Goal: Complete application form: Complete application form

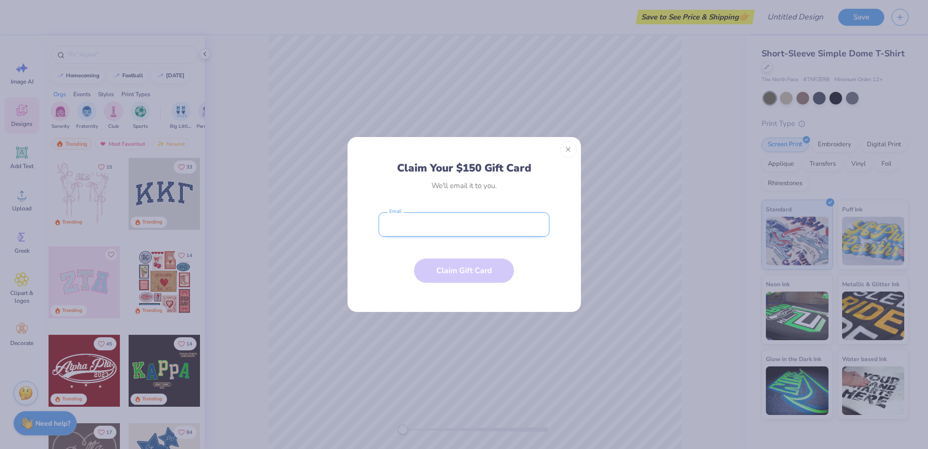
click at [487, 227] on input "email" at bounding box center [464, 224] width 171 height 24
type input "[EMAIL_ADDRESS][DOMAIN_NAME]"
click at [477, 269] on button "Claim Gift Card" at bounding box center [464, 268] width 100 height 24
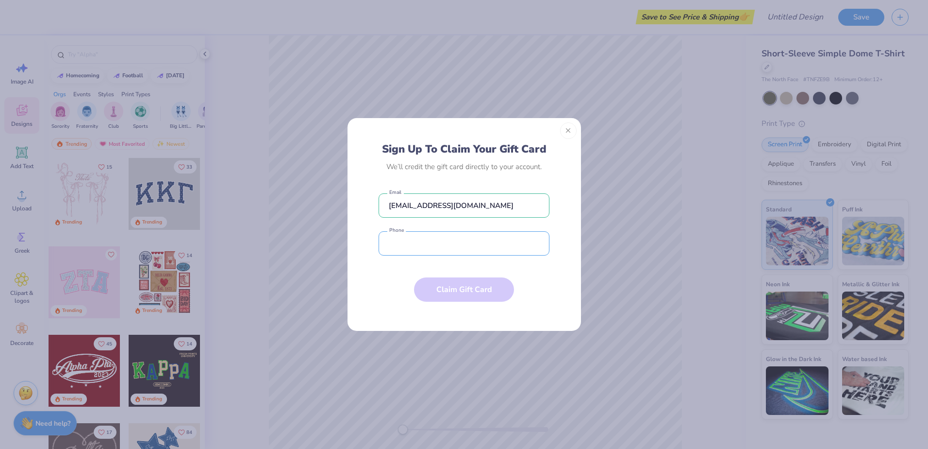
click at [407, 243] on input "tel" at bounding box center [464, 243] width 171 height 24
type input "[PHONE_NUMBER]"
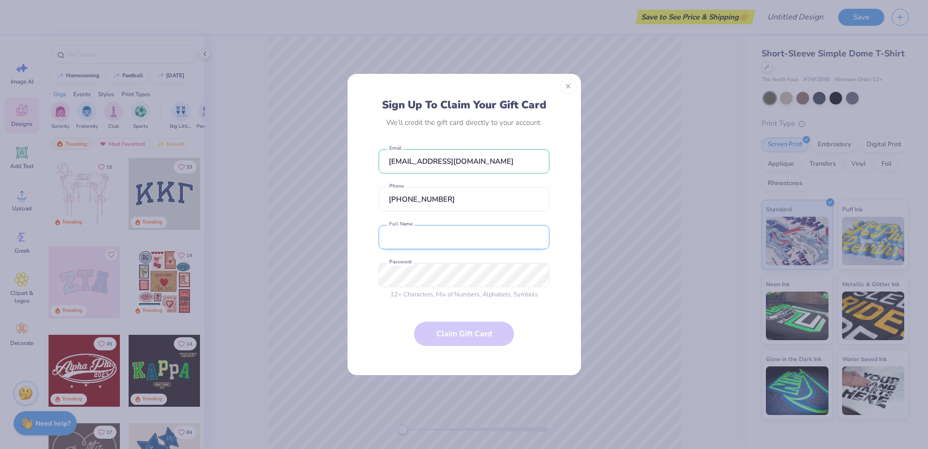
click at [417, 241] on input "text" at bounding box center [464, 237] width 171 height 24
type input "[PERSON_NAME]"
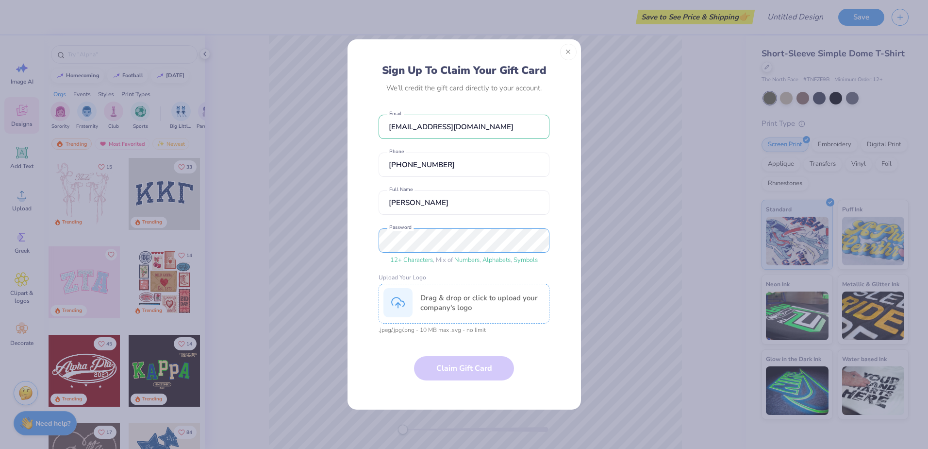
scroll to position [45, 0]
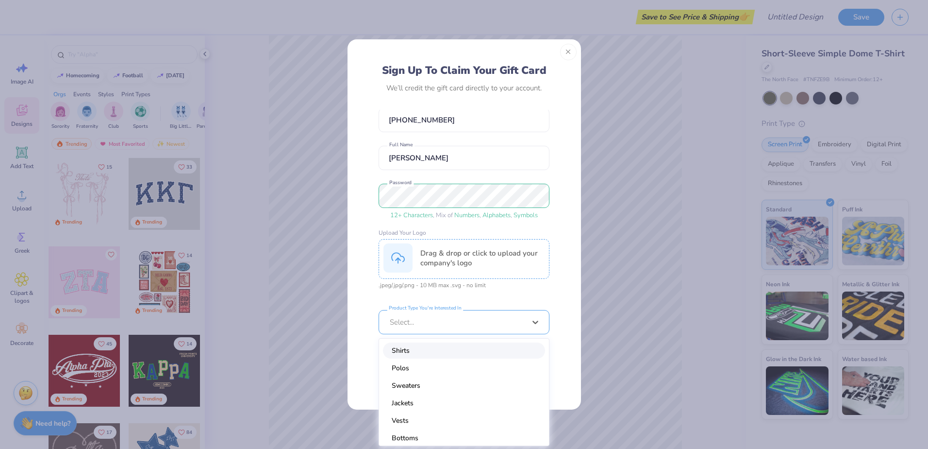
click at [434, 323] on div at bounding box center [458, 322] width 136 height 11
click at [402, 368] on div "Polos" at bounding box center [464, 368] width 162 height 16
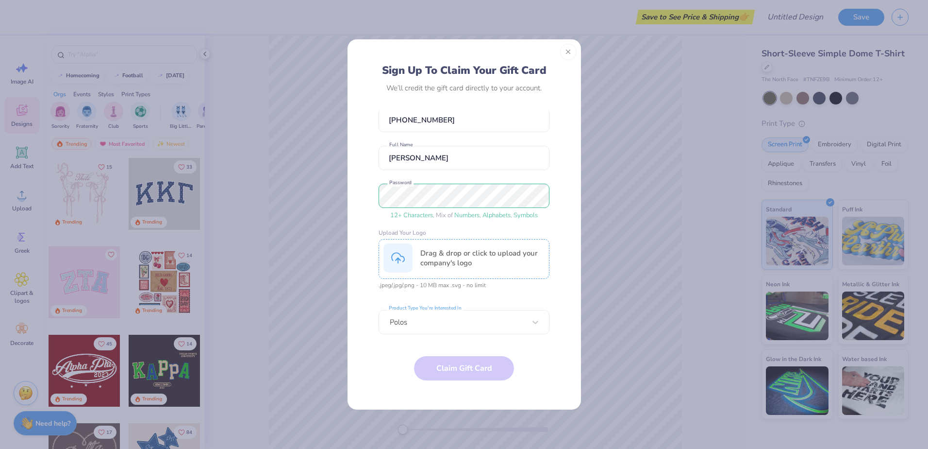
click at [466, 362] on form "[EMAIL_ADDRESS][DOMAIN_NAME] Email [PHONE_NUMBER] Phone [PERSON_NAME] Full Name…" at bounding box center [464, 254] width 171 height 288
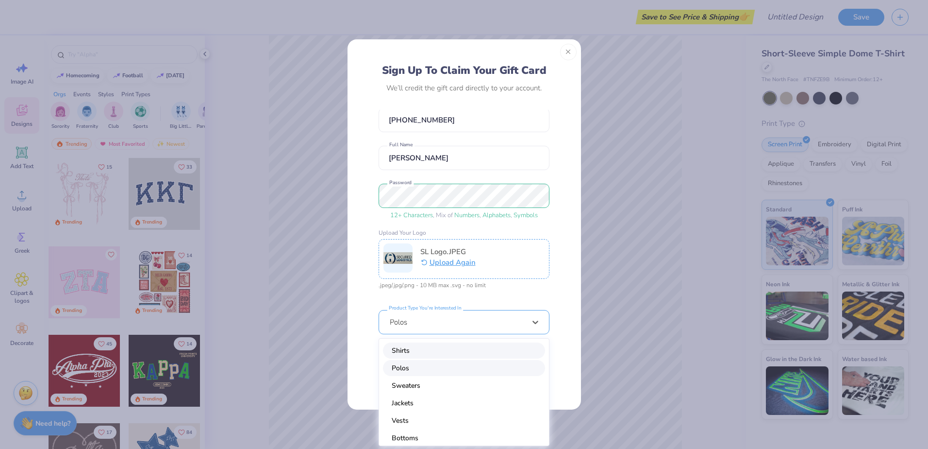
click at [469, 317] on div at bounding box center [458, 322] width 136 height 11
click at [397, 364] on div "Polos" at bounding box center [464, 368] width 162 height 16
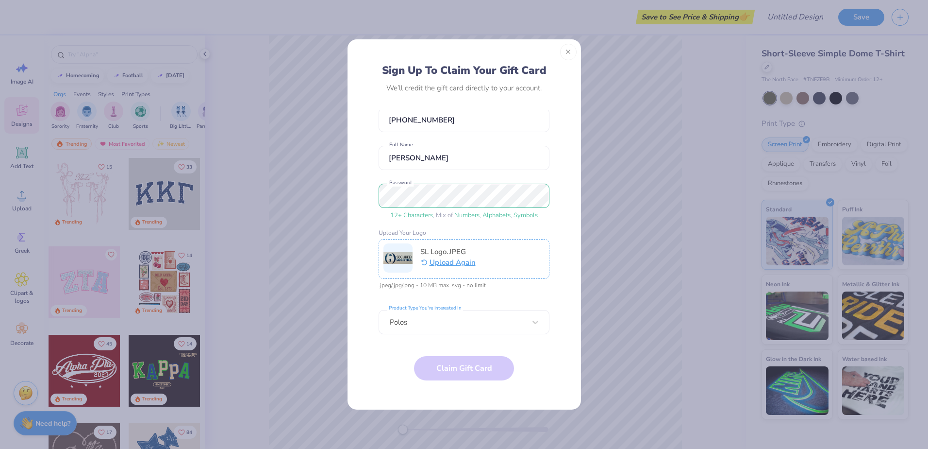
click at [378, 356] on div "Sign Up To Claim Your Gift Card We’ll credit the gift card directly to your acc…" at bounding box center [464, 231] width 212 height 335
click at [447, 356] on form "[EMAIL_ADDRESS][DOMAIN_NAME] Email [PHONE_NUMBER] Phone [PERSON_NAME] Full Name…" at bounding box center [464, 254] width 171 height 288
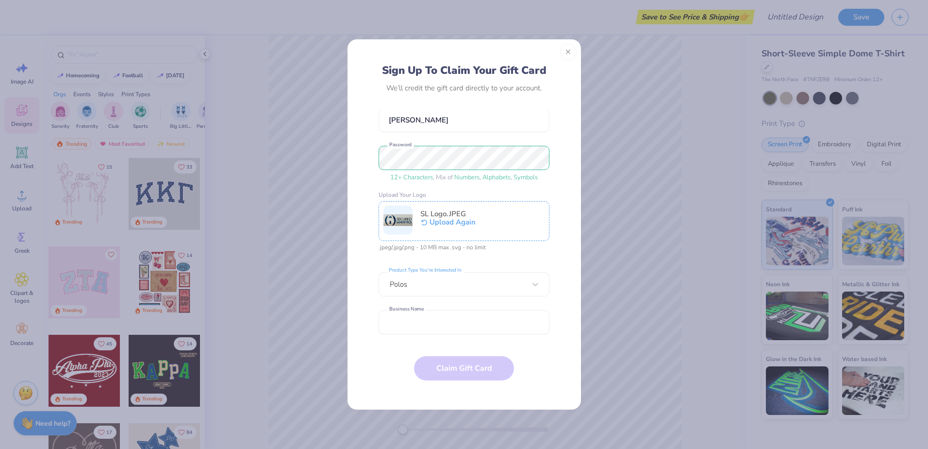
click at [455, 222] on button "Upload Again" at bounding box center [448, 222] width 56 height 12
click at [442, 323] on input "text" at bounding box center [464, 322] width 171 height 24
type input "Secured Logistics LLC"
click at [463, 371] on form "[EMAIL_ADDRESS][DOMAIN_NAME] Email [PHONE_NUMBER] Phone [PERSON_NAME] Full Name…" at bounding box center [464, 254] width 171 height 288
click at [444, 177] on div "12 + Characters , Mix of Numbers , Alphabets , Symbols" at bounding box center [464, 178] width 171 height 10
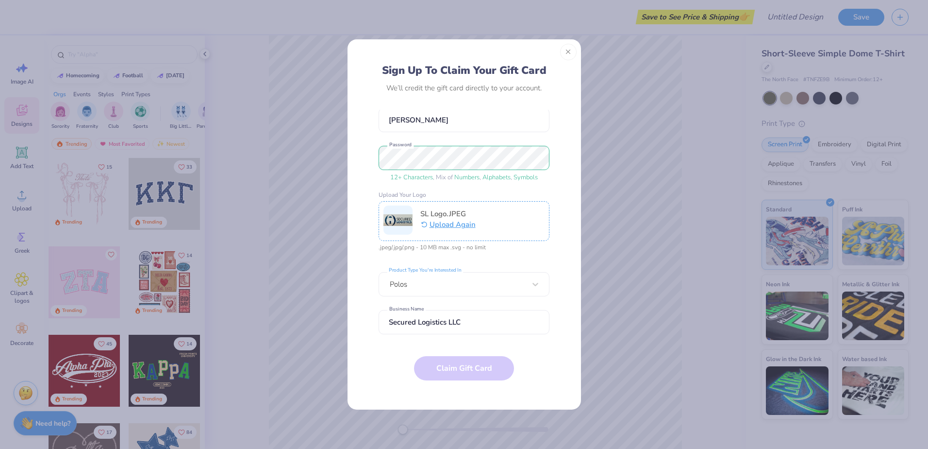
click at [454, 364] on form "[EMAIL_ADDRESS][DOMAIN_NAME] Email [PHONE_NUMBER] Phone [PERSON_NAME] Full Name…" at bounding box center [464, 254] width 171 height 288
click at [461, 225] on button "Upload Again" at bounding box center [448, 222] width 56 height 12
click at [460, 223] on button "Upload Again" at bounding box center [457, 222] width 75 height 12
click at [461, 222] on button "Upload Again" at bounding box center [457, 222] width 75 height 12
click at [459, 223] on button "Upload Again" at bounding box center [457, 222] width 75 height 12
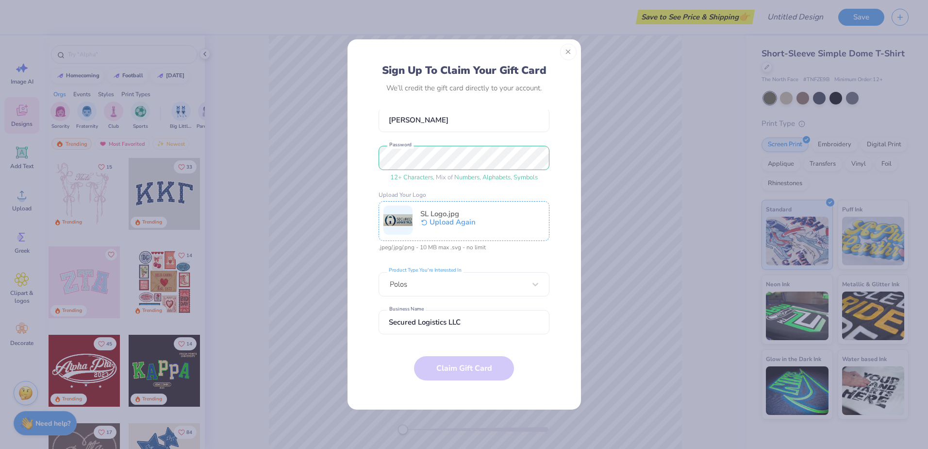
click at [461, 222] on button "Upload Again" at bounding box center [448, 222] width 56 height 12
click at [489, 323] on input "Secured Logistics LLC" at bounding box center [464, 322] width 171 height 24
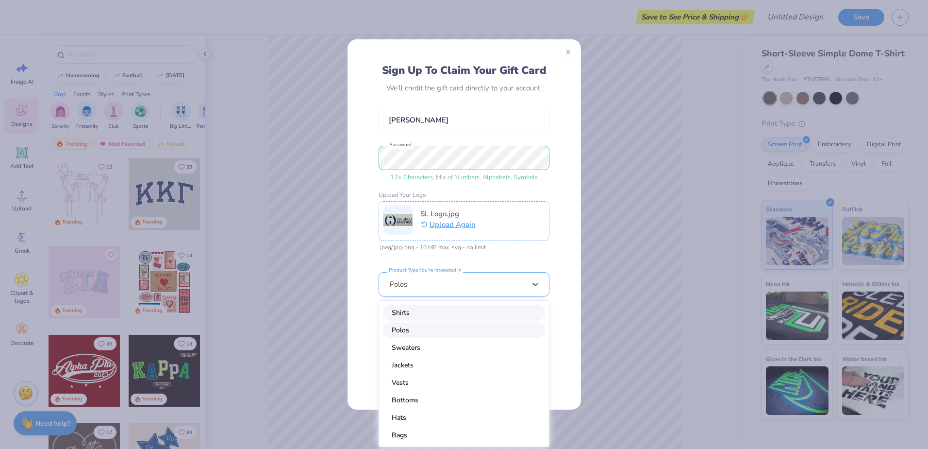
click at [479, 287] on div at bounding box center [458, 284] width 136 height 11
click at [557, 262] on div "Sign Up To Claim Your Gift Card We’ll credit the gift card directly to your acc…" at bounding box center [464, 231] width 212 height 335
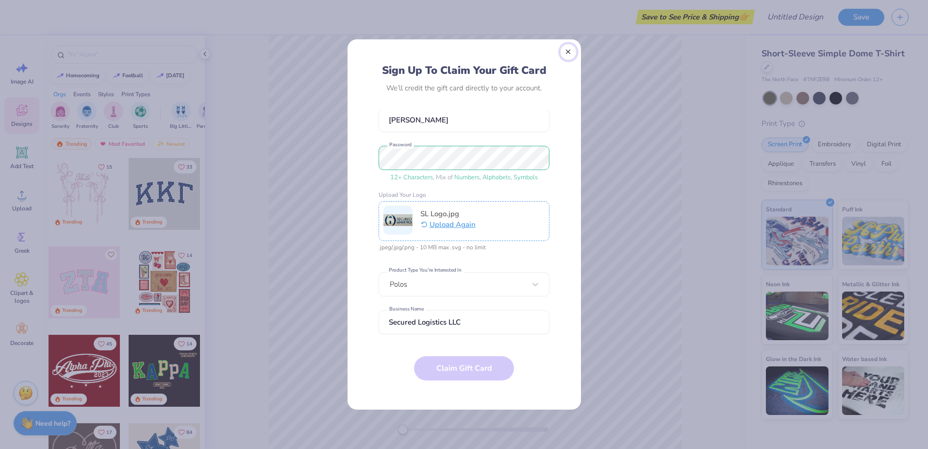
click at [568, 51] on button "Close" at bounding box center [568, 52] width 17 height 17
